Goal: Feedback & Contribution: Submit feedback/report problem

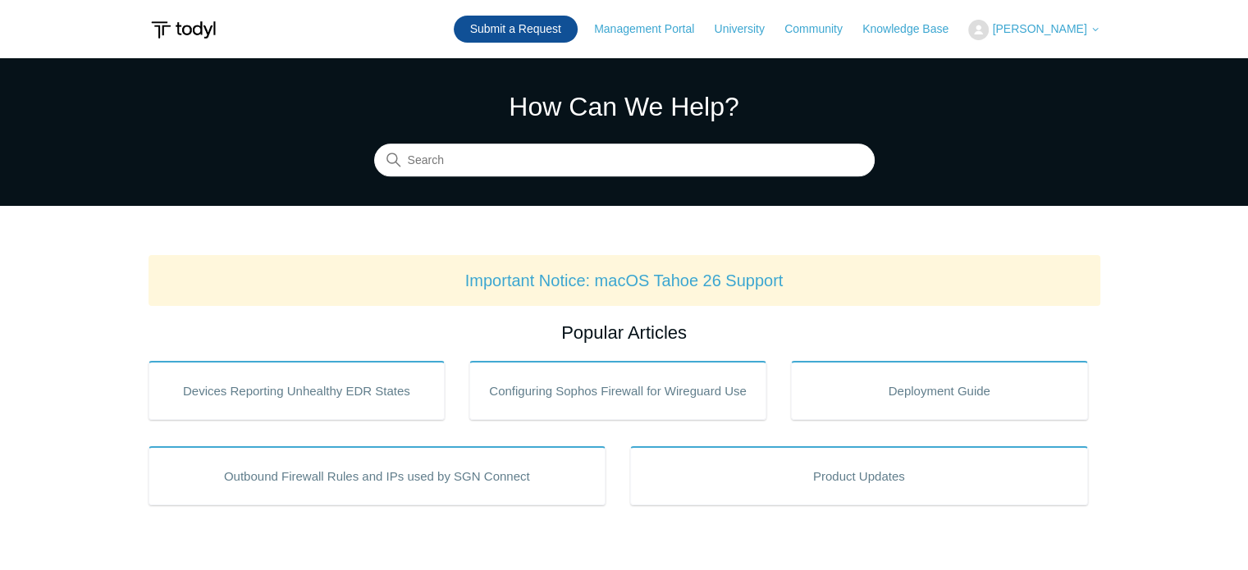
click at [522, 25] on link "Submit a Request" at bounding box center [516, 29] width 124 height 27
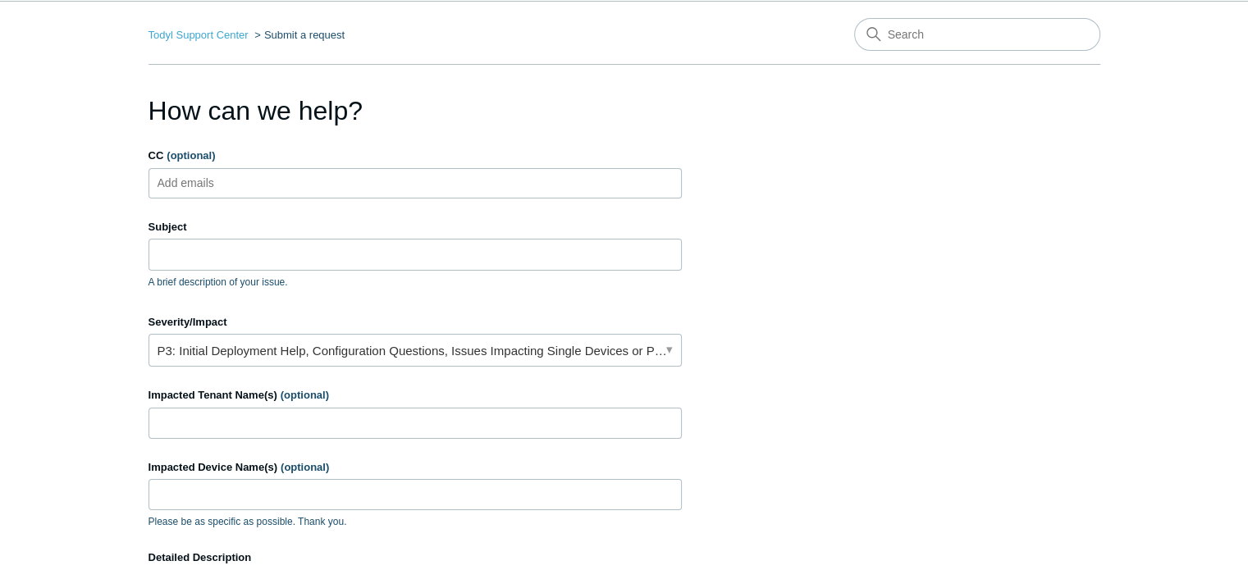
scroll to position [82, 0]
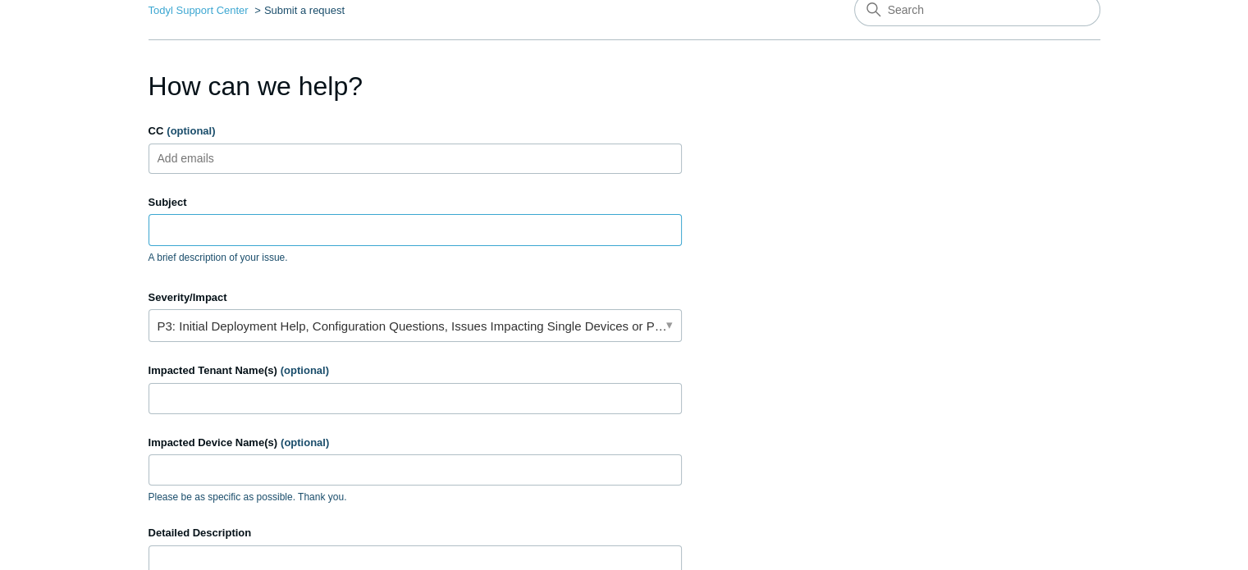
click at [511, 226] on input "Subject" at bounding box center [415, 229] width 533 height 31
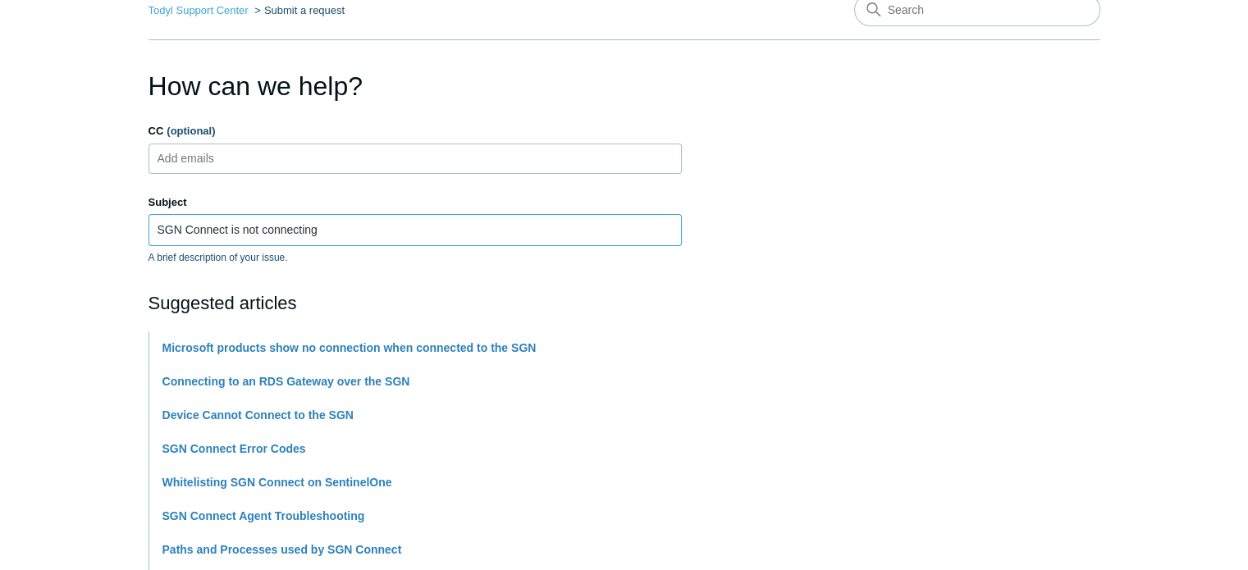
type input "SGN Connect is not connecting"
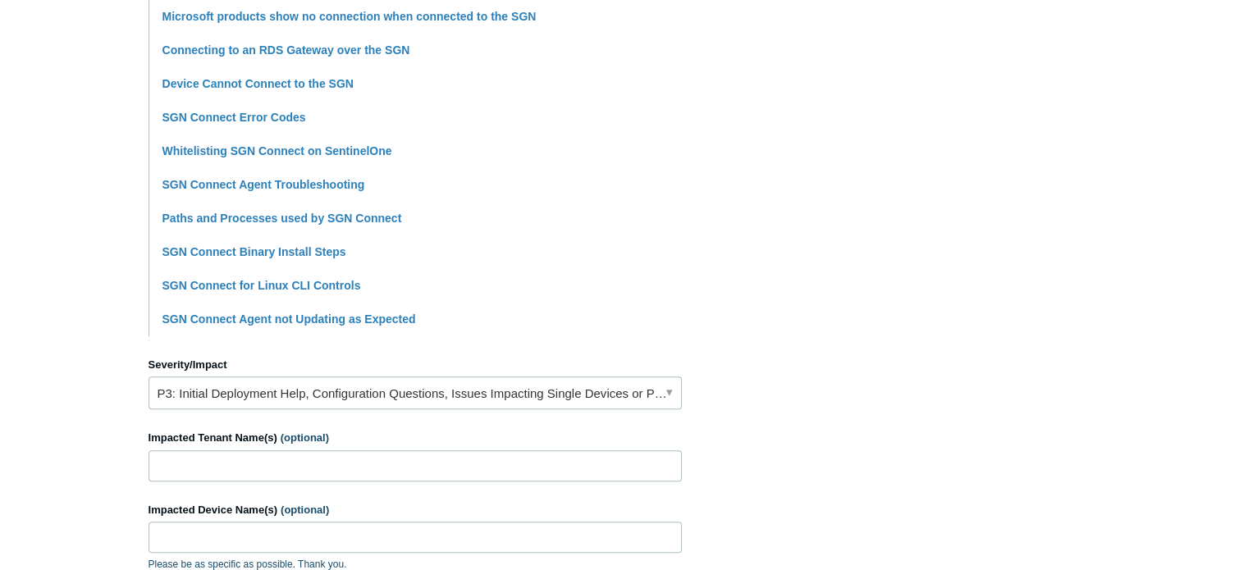
scroll to position [574, 0]
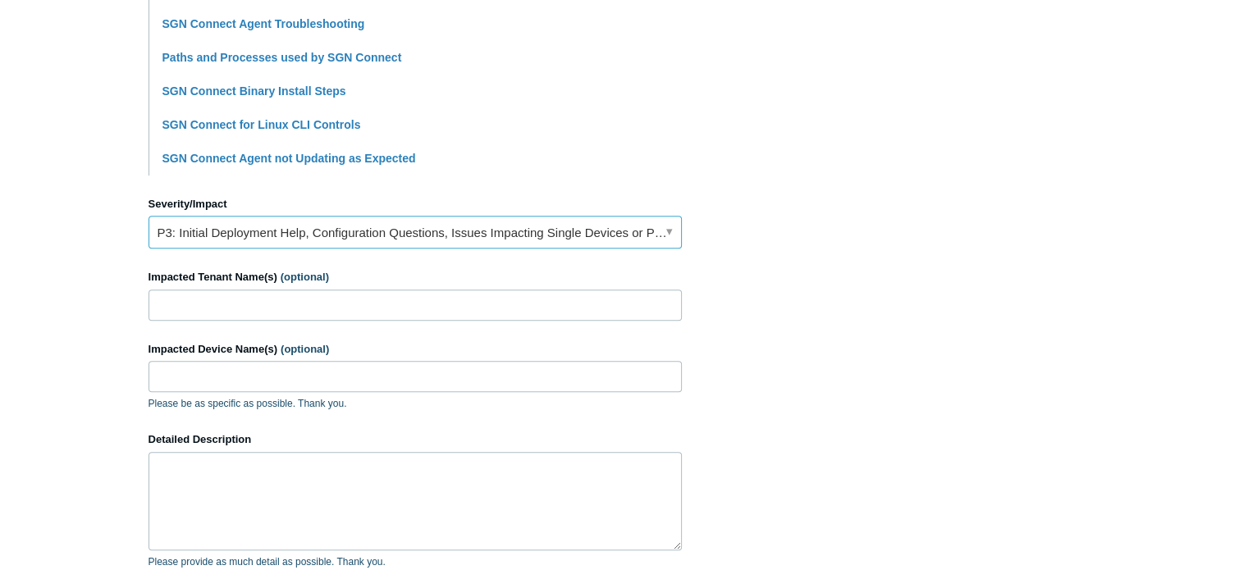
click at [459, 232] on link "P3: Initial Deployment Help, Configuration Questions, Issues Impacting Single D…" at bounding box center [415, 232] width 533 height 33
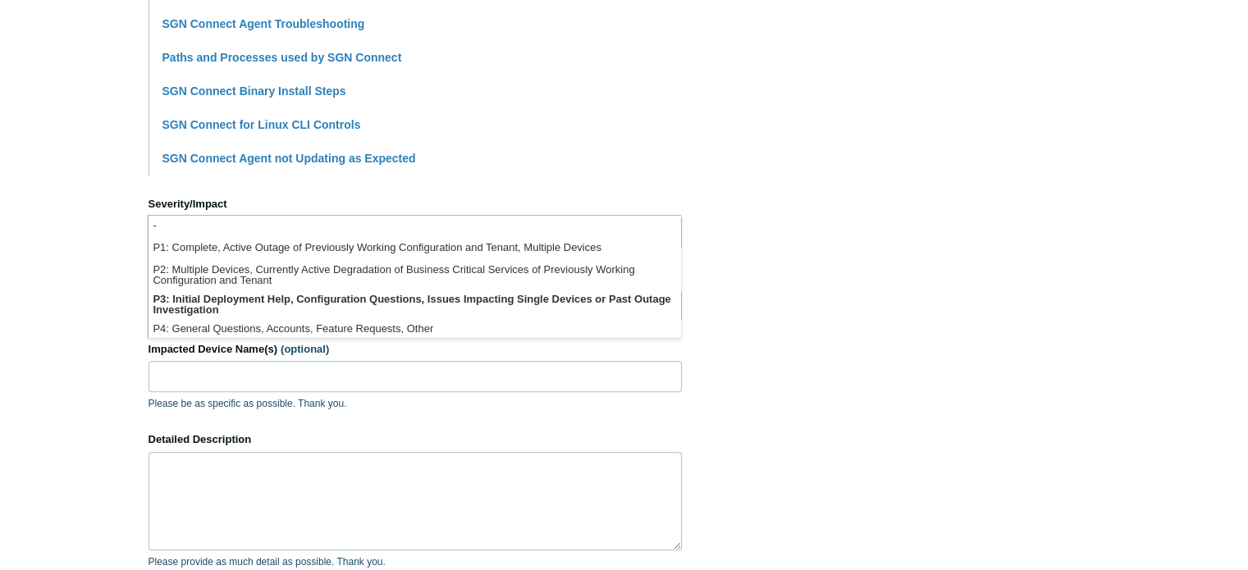
click at [846, 255] on section "How can we help? CC (optional) Add emails Subject SGN Connect is not connecting…" at bounding box center [625, 151] width 952 height 1155
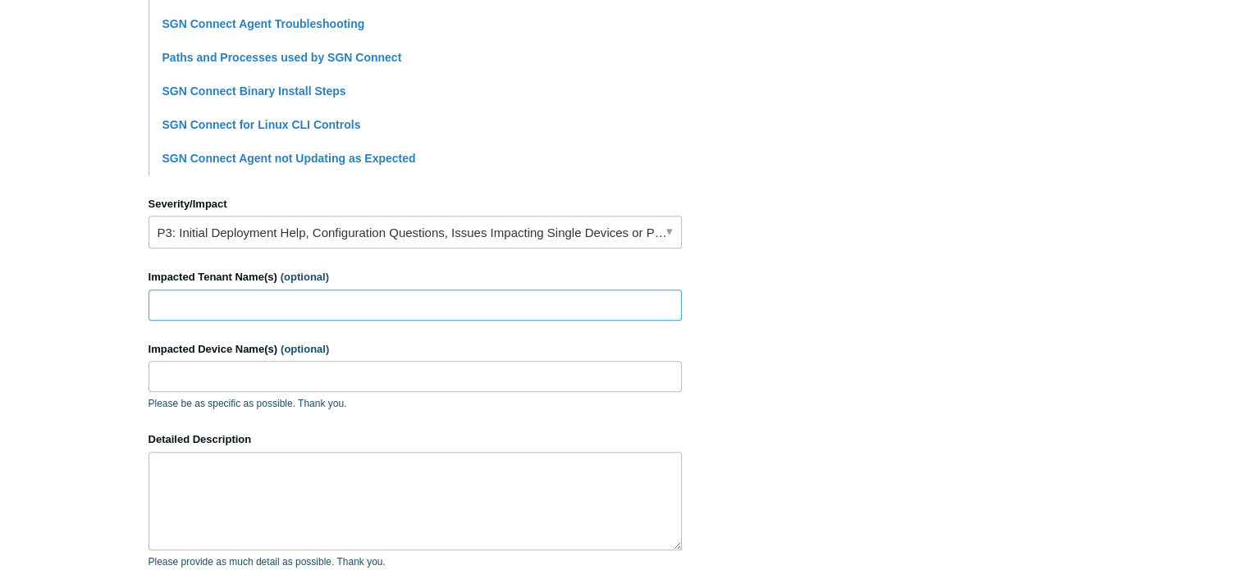
click at [486, 312] on input "Impacted Tenant Name(s) (optional)" at bounding box center [415, 305] width 533 height 31
type input "TeraSpatial"
click at [382, 376] on input "Impacted Device Name(s) (optional)" at bounding box center [415, 376] width 533 height 31
click at [295, 372] on input "Impacted Device Name(s) (optional)" at bounding box center [415, 376] width 533 height 31
paste input "UB-TSLGM0J0EH3"
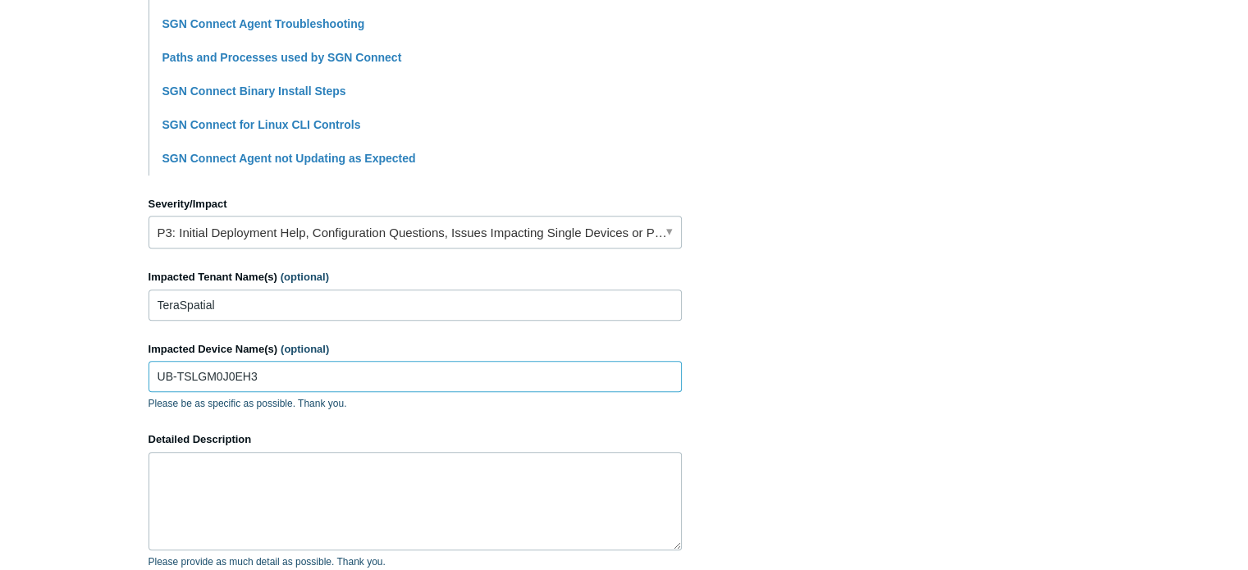
type input "UB-TSLGM0J0EH3"
click at [310, 497] on textarea "Detailed Description" at bounding box center [415, 501] width 533 height 98
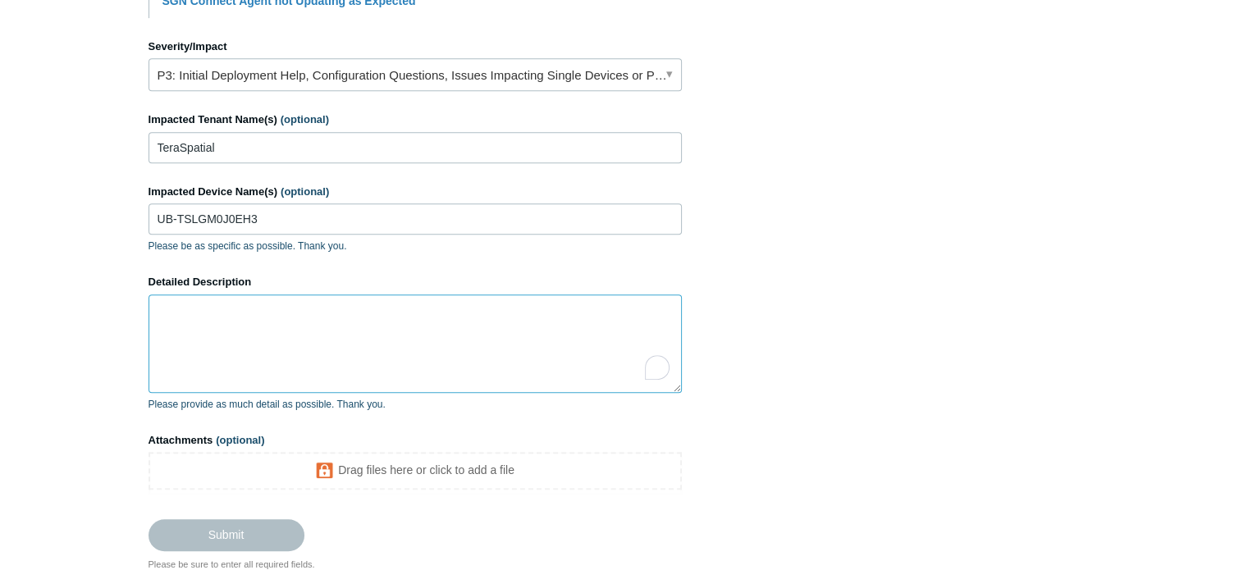
scroll to position [739, 0]
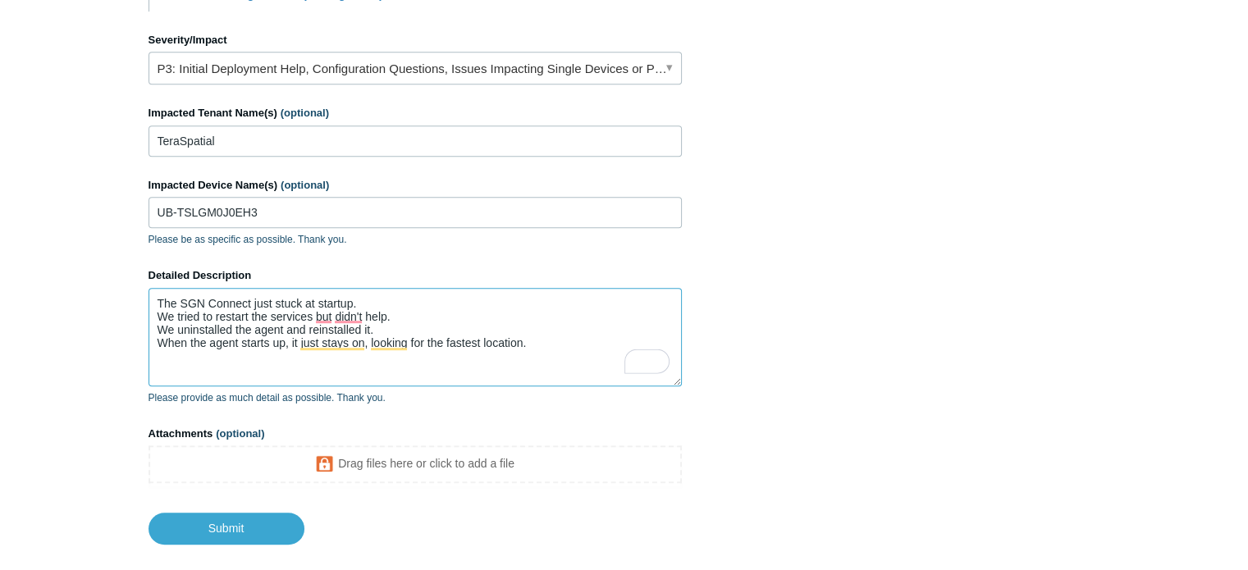
click at [561, 344] on textarea "The SGN Connect just stuck at startup. We tried to restart the services but did…" at bounding box center [415, 337] width 533 height 98
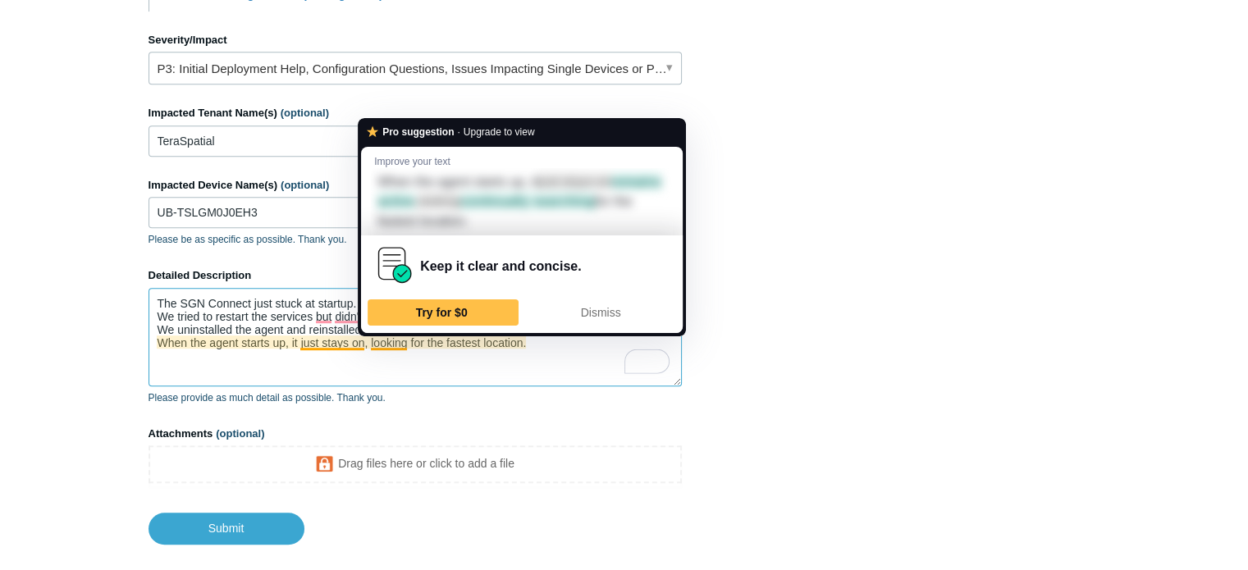
click at [368, 340] on textarea "The SGN Connect just stuck at startup. We tried to restart the services but did…" at bounding box center [415, 337] width 533 height 98
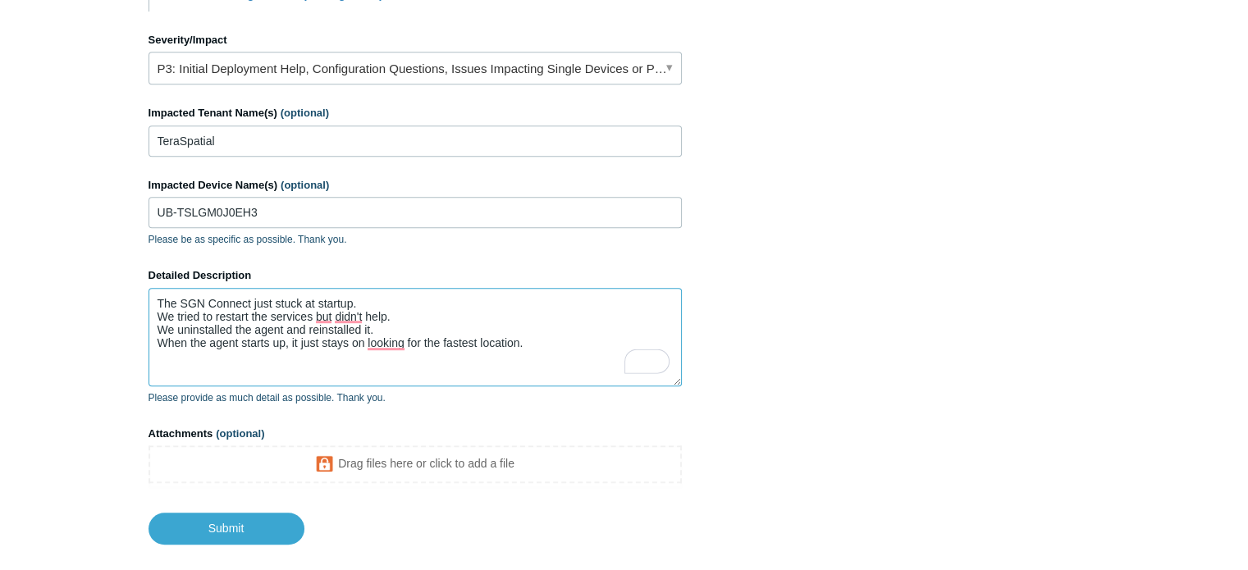
click at [565, 346] on textarea "The SGN Connect just stuck at startup. We tried to restart the services but did…" at bounding box center [415, 337] width 533 height 98
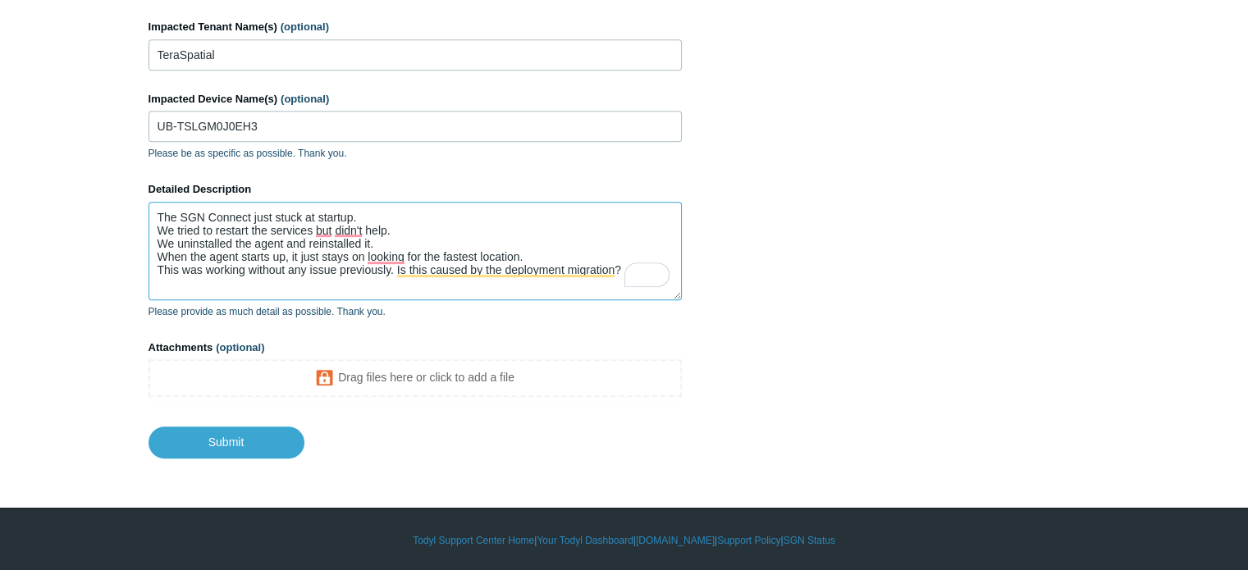
scroll to position [3, 0]
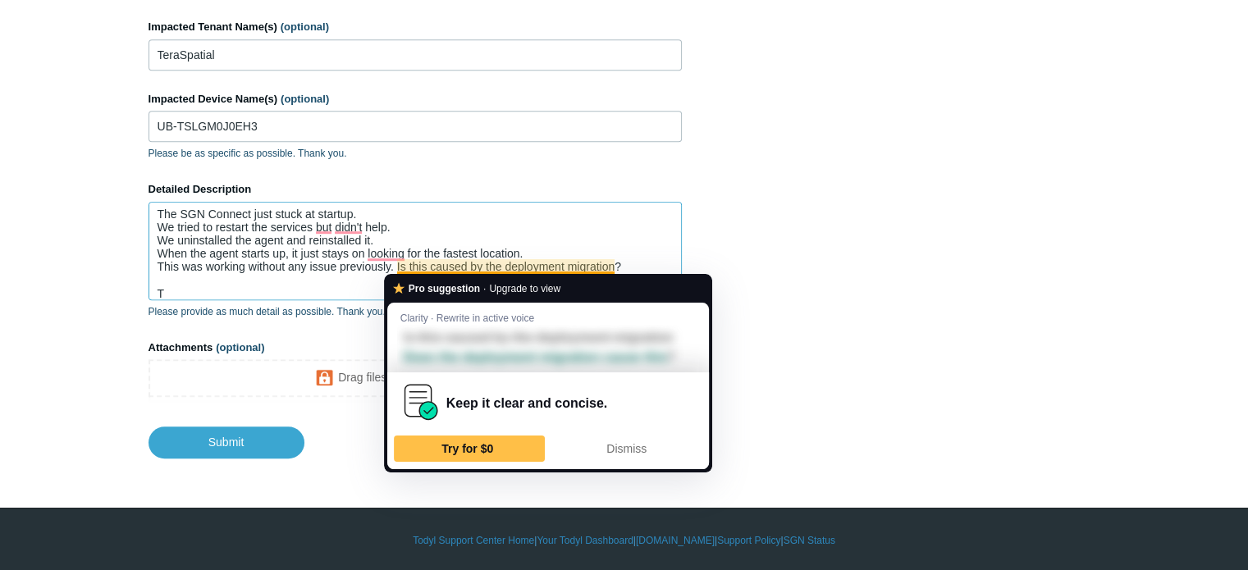
click at [505, 263] on textarea "The SGN Connect just stuck at startup. We tried to restart the services but did…" at bounding box center [415, 251] width 533 height 98
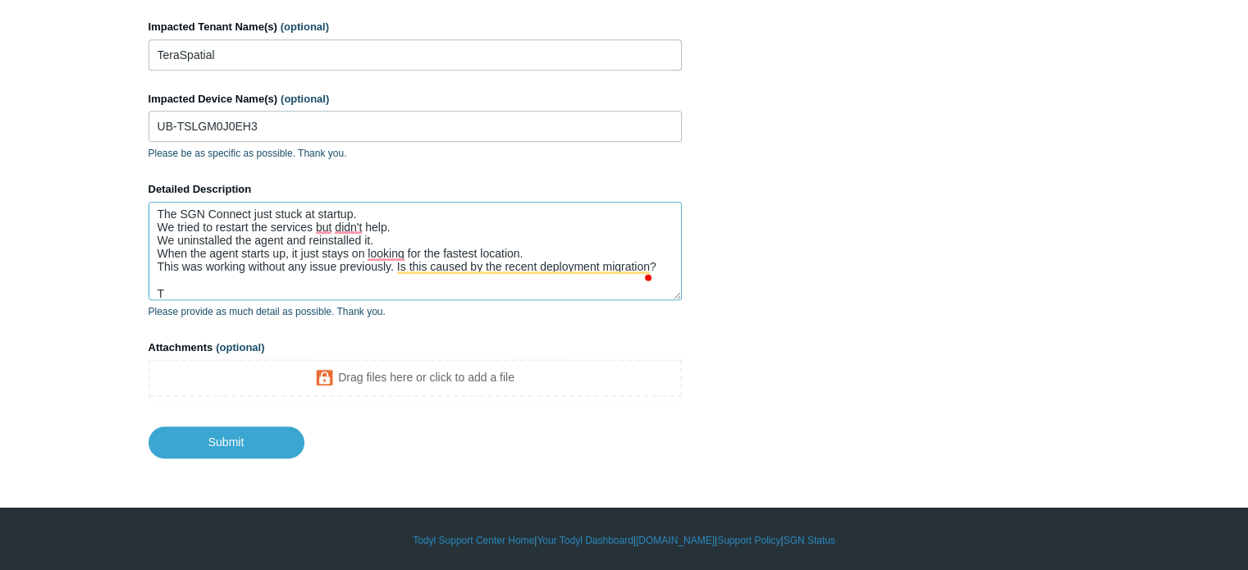
click at [286, 288] on textarea "The SGN Connect just stuck at startup. We tried to restart the services but did…" at bounding box center [415, 251] width 533 height 98
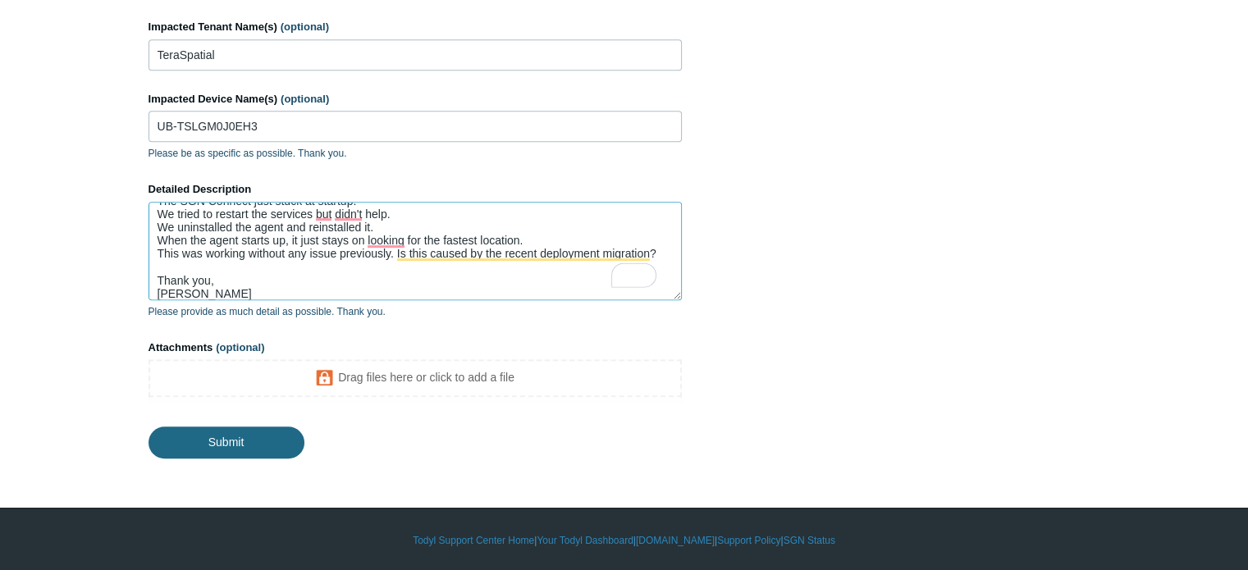
type textarea "The SGN Connect just stuck at startup. We tried to restart the services but did…"
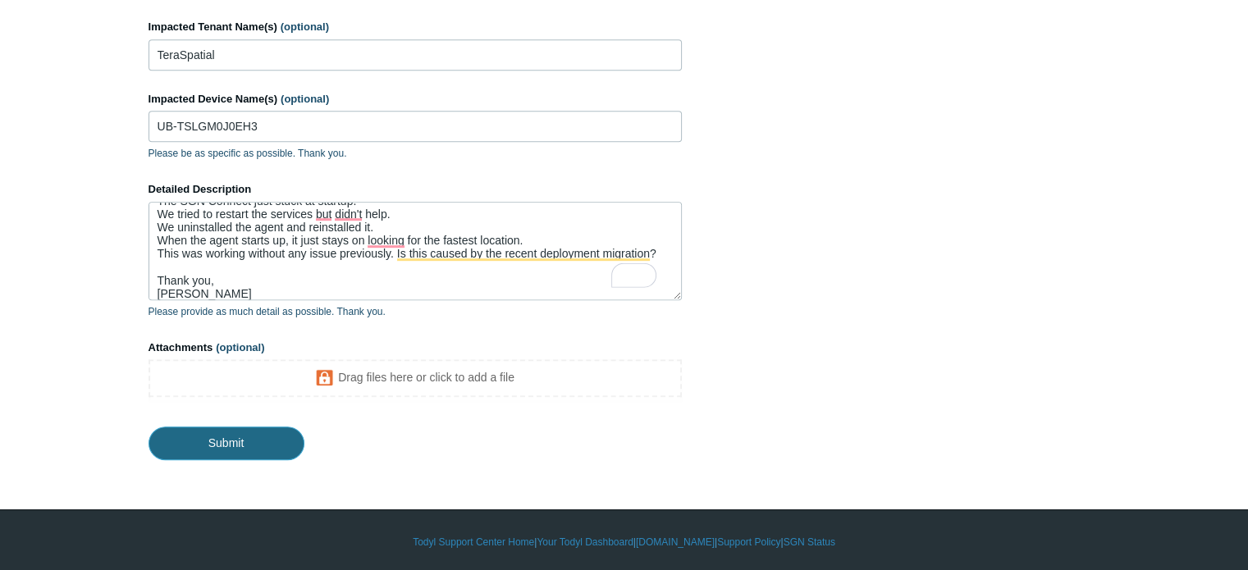
click at [227, 442] on input "Submit" at bounding box center [227, 443] width 156 height 33
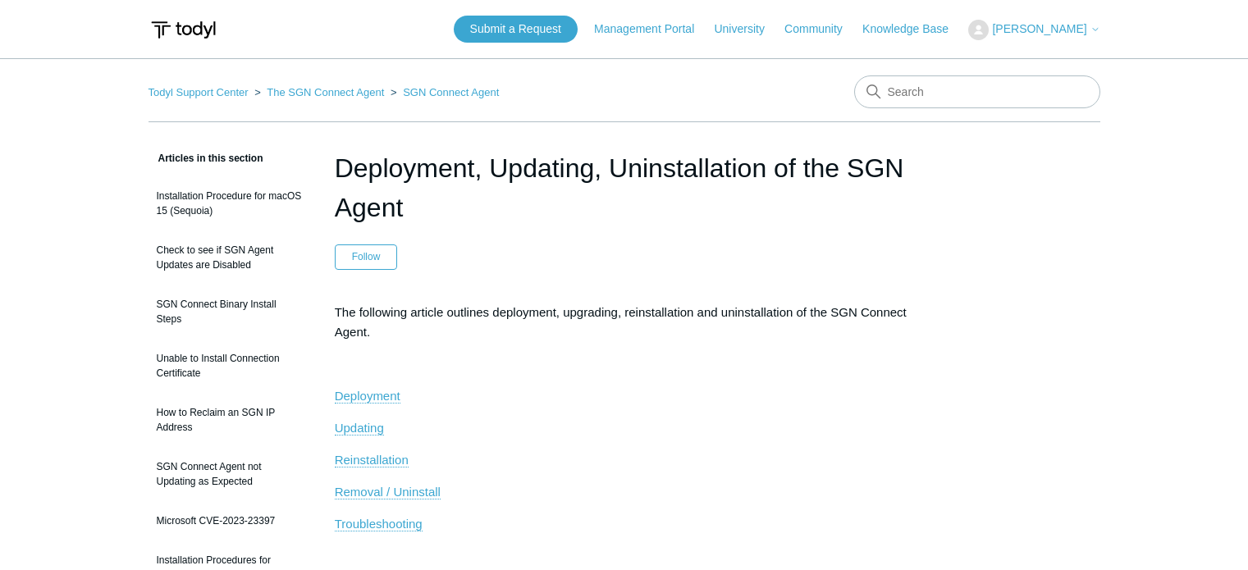
scroll to position [4042, 0]
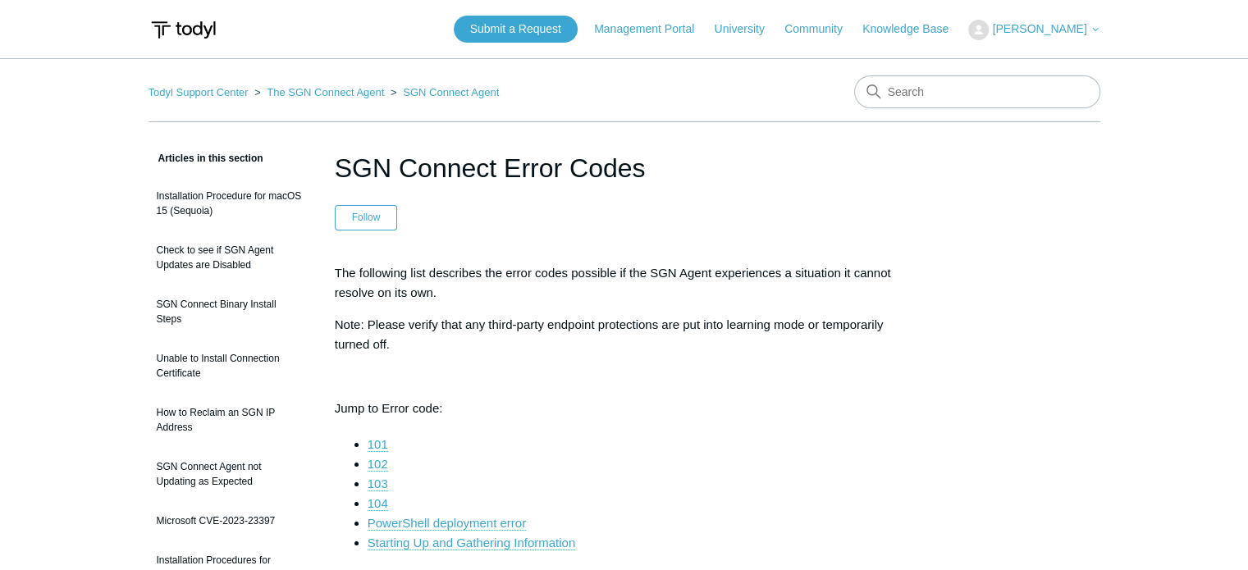
scroll to position [82, 0]
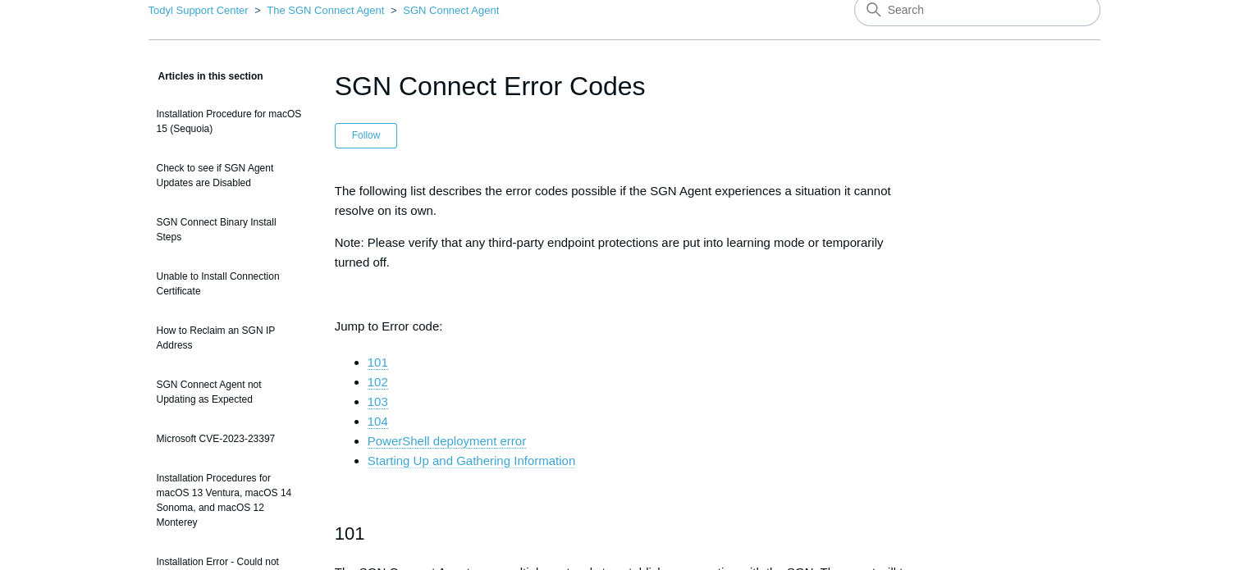
click at [508, 461] on link "Starting Up and Gathering Information" at bounding box center [472, 461] width 208 height 15
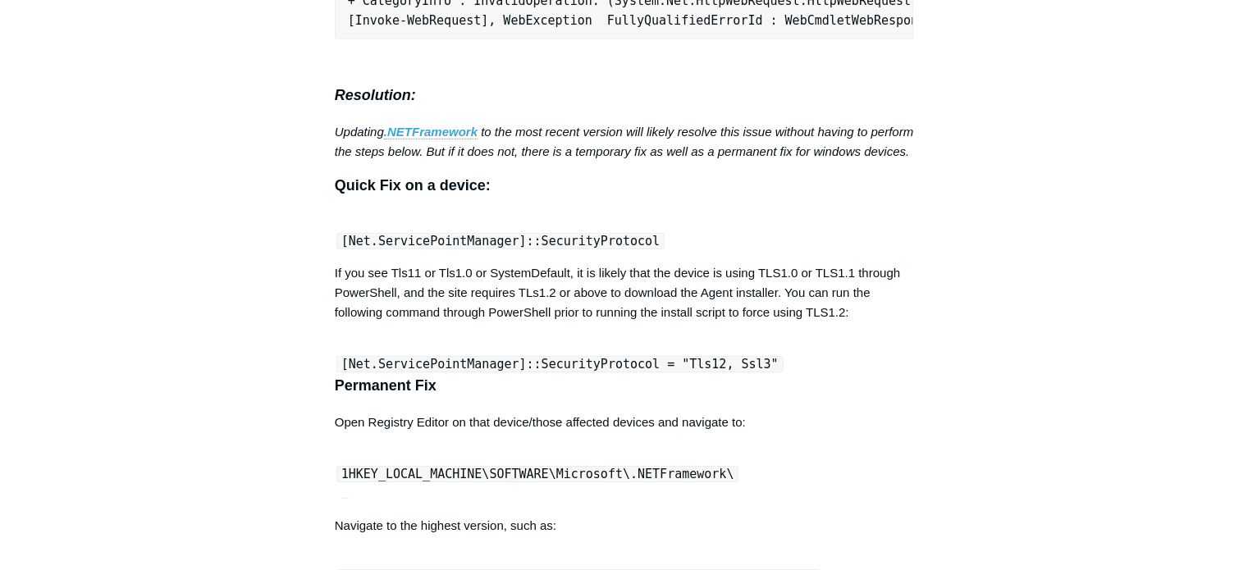
scroll to position [5267, 0]
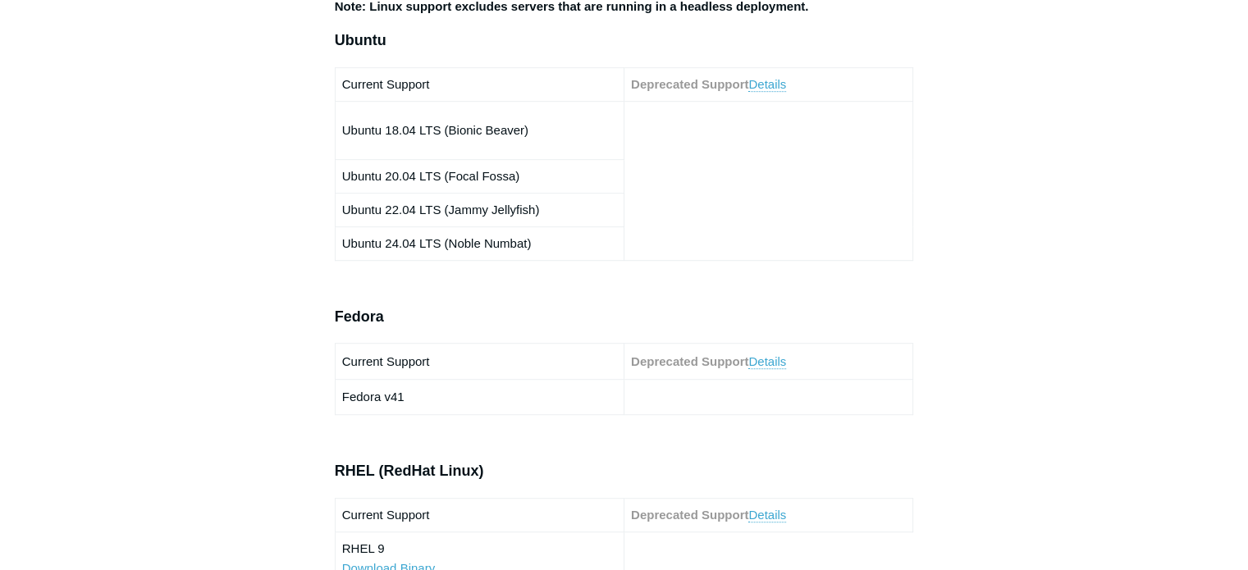
scroll to position [903, 0]
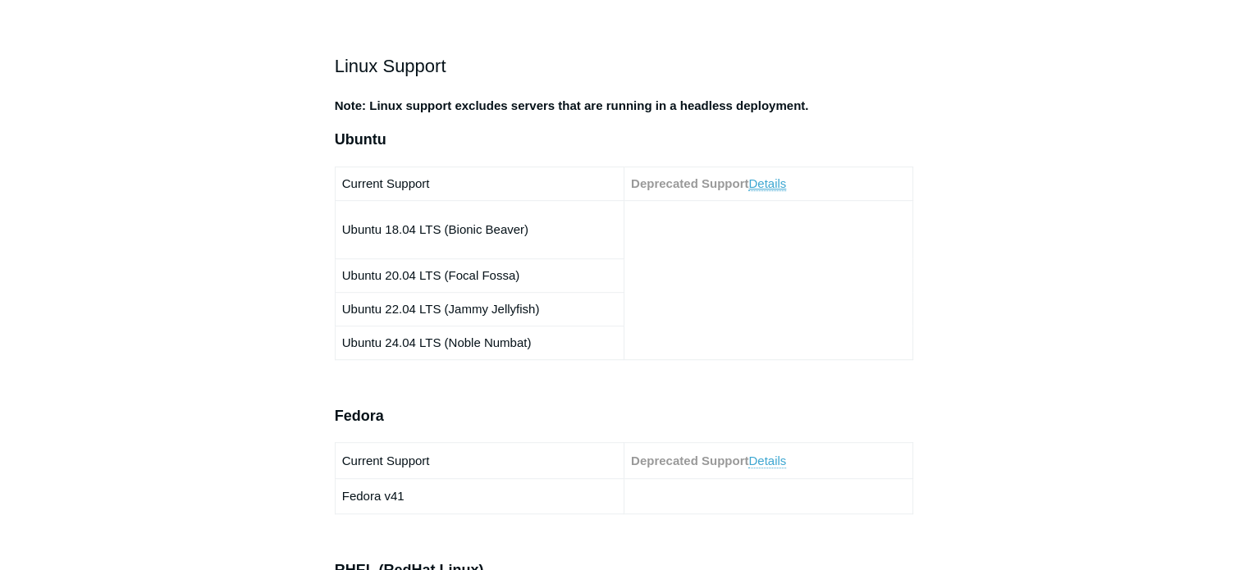
click at [776, 176] on link "Details" at bounding box center [767, 183] width 38 height 15
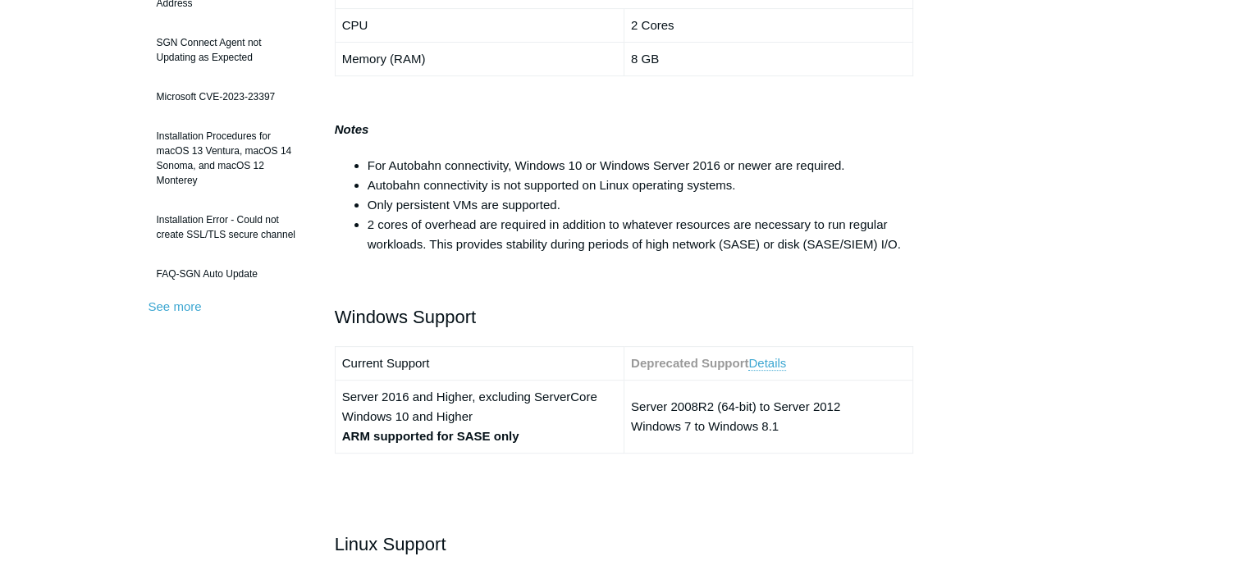
scroll to position [657, 0]
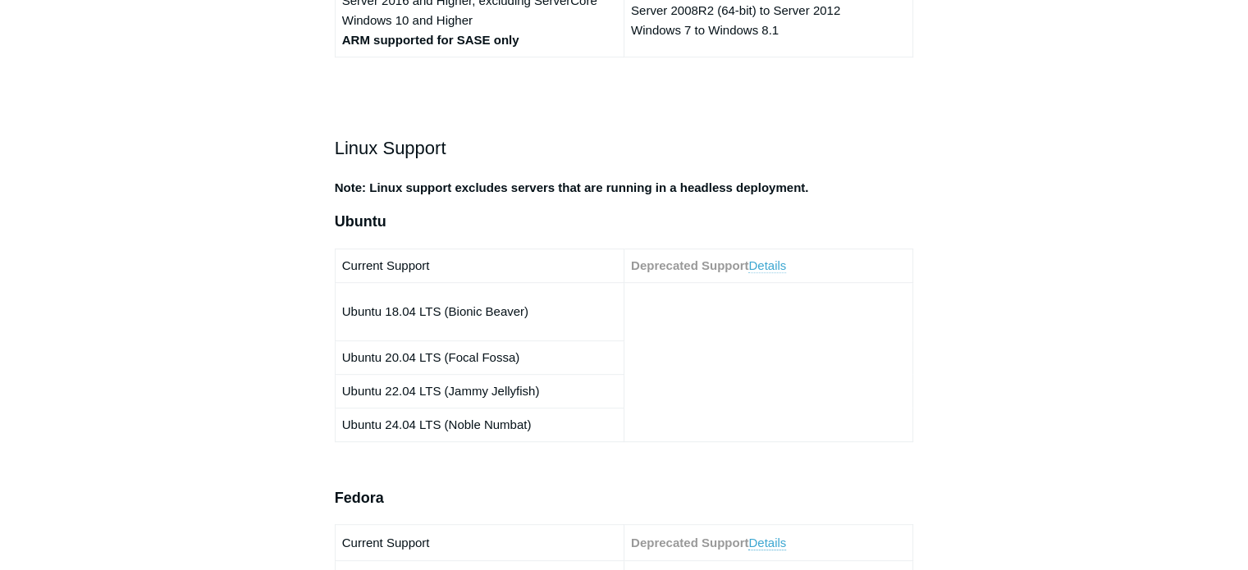
click at [781, 261] on link "Details" at bounding box center [767, 266] width 38 height 15
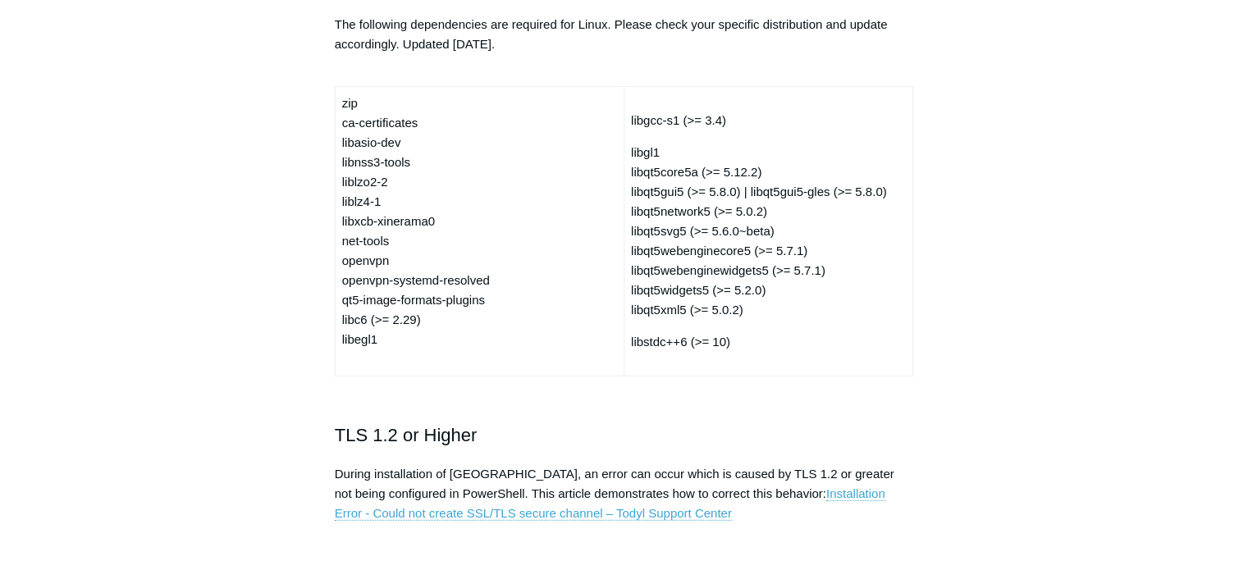
scroll to position [4493, 0]
